Goal: Information Seeking & Learning: Find specific fact

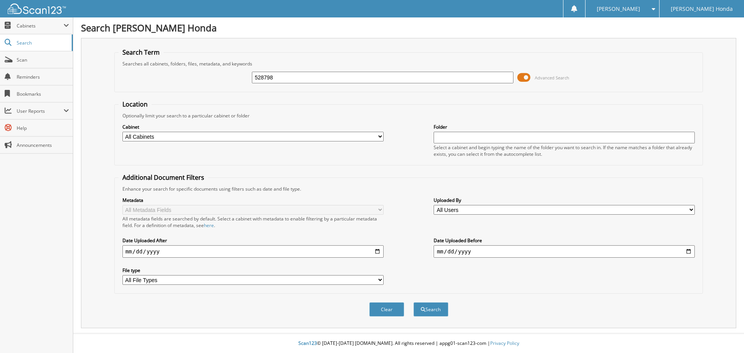
type input "528798"
click at [413, 302] on button "Search" at bounding box center [430, 309] width 35 height 14
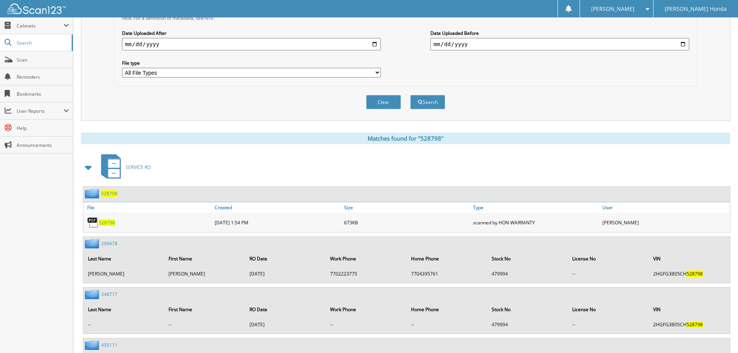
scroll to position [221, 0]
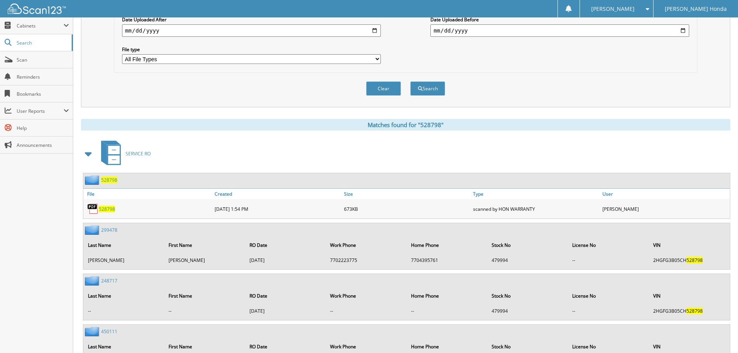
click at [108, 210] on span "528798" at bounding box center [107, 209] width 16 height 7
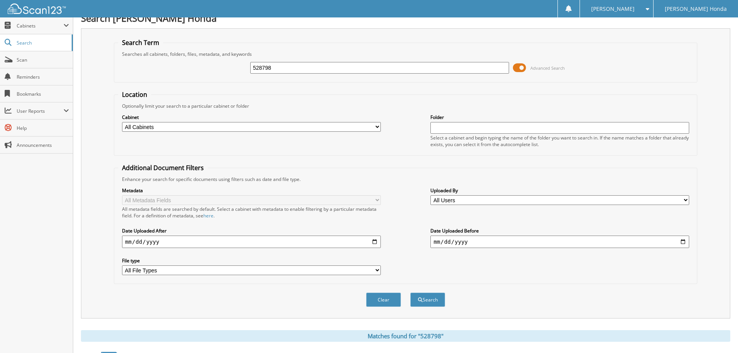
scroll to position [0, 0]
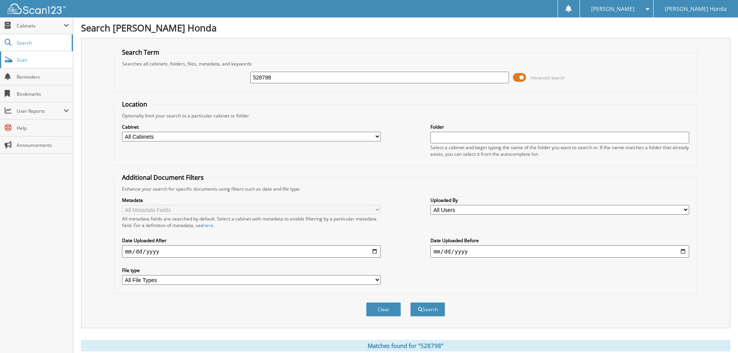
click at [33, 59] on span "Scan" at bounding box center [43, 60] width 52 height 7
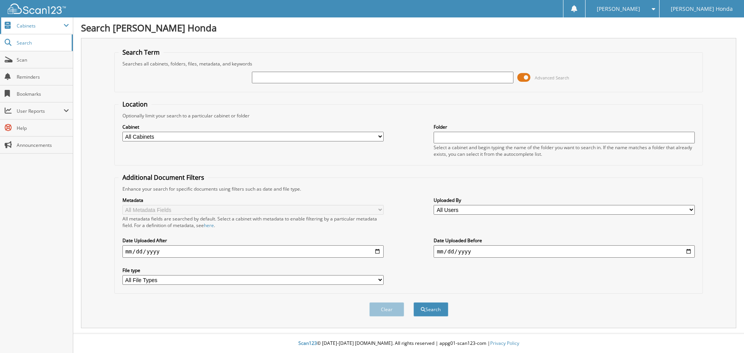
click at [20, 29] on span "Cabinets" at bounding box center [36, 25] width 73 height 17
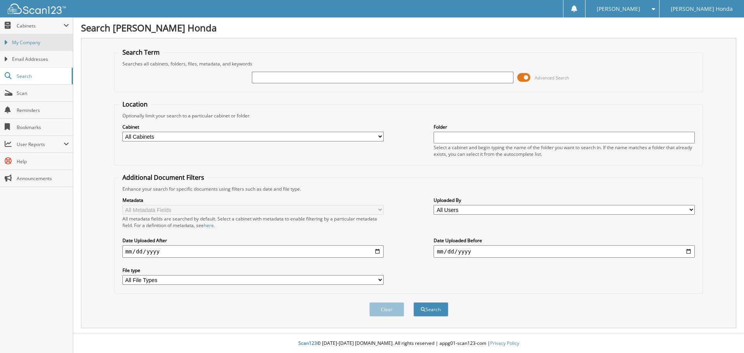
click at [32, 46] on span "My Company" at bounding box center [40, 42] width 57 height 7
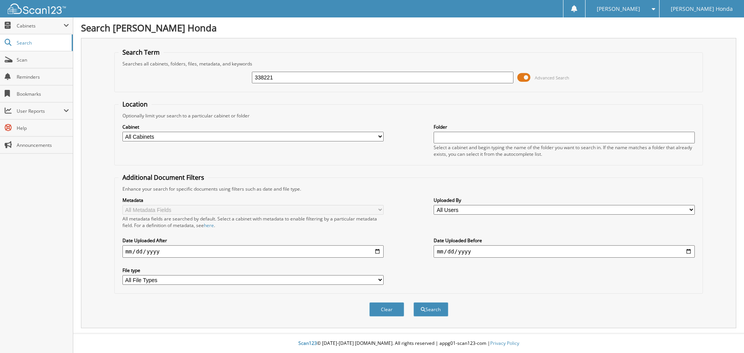
type input "338221"
click at [413, 302] on button "Search" at bounding box center [430, 309] width 35 height 14
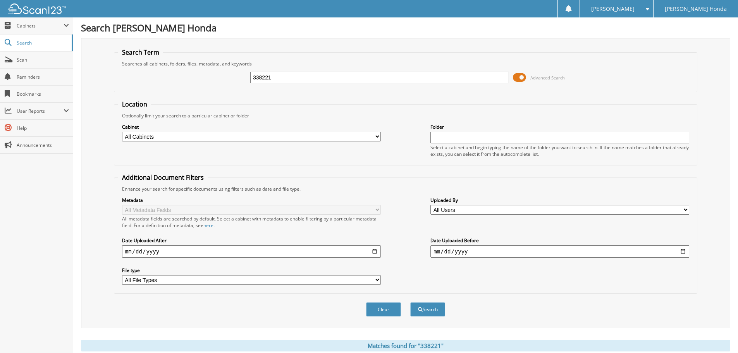
drag, startPoint x: 330, startPoint y: 78, endPoint x: 186, endPoint y: 69, distance: 144.0
click at [186, 69] on div "338221 Advanced Search" at bounding box center [405, 77] width 575 height 21
type input "ru688687"
click at [410, 302] on button "Search" at bounding box center [427, 309] width 35 height 14
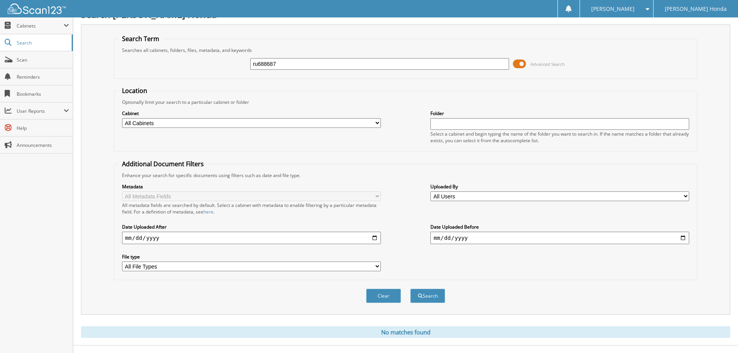
scroll to position [26, 0]
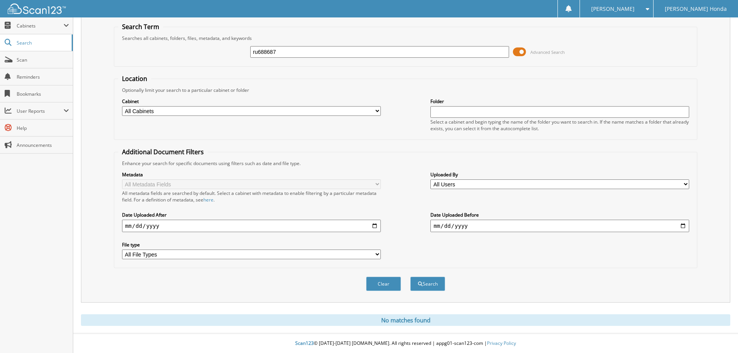
drag, startPoint x: 258, startPoint y: 52, endPoint x: 237, endPoint y: 51, distance: 21.7
click at [237, 51] on div "ru688687 Advanced Search" at bounding box center [405, 51] width 575 height 21
type input "RU688687"
click at [410, 277] on button "Search" at bounding box center [427, 284] width 35 height 14
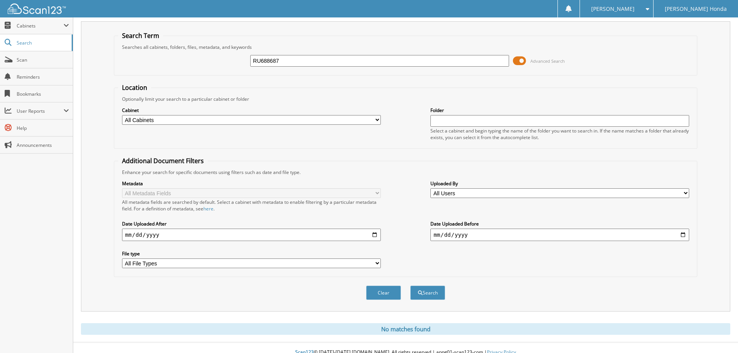
scroll to position [26, 0]
